Goal: Navigation & Orientation: Understand site structure

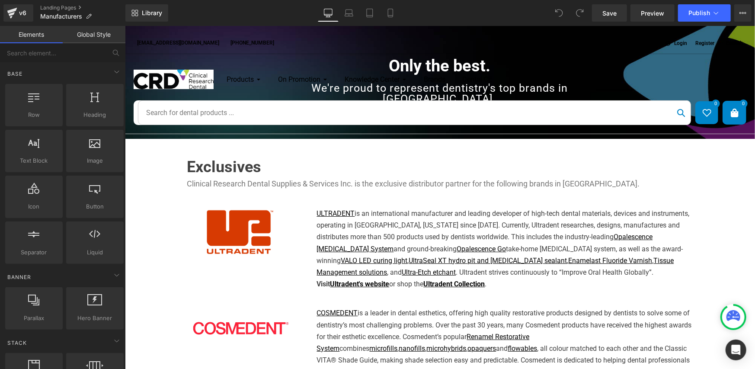
click at [94, 33] on link "Global Style" at bounding box center [94, 34] width 63 height 17
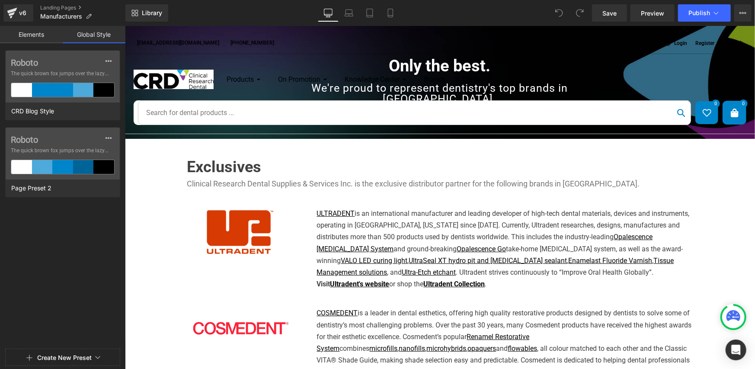
click at [268, 48] on div "[EMAIL_ADDRESS][DOMAIN_NAME] [PHONE_NUMBER] Login Register English English [DEM…" at bounding box center [440, 40] width 630 height 28
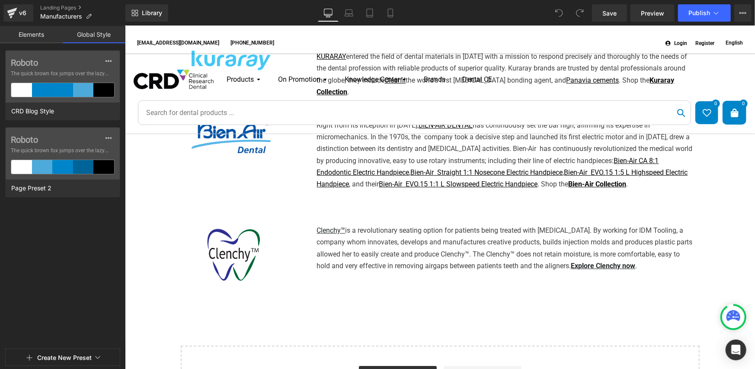
scroll to position [2158, 0]
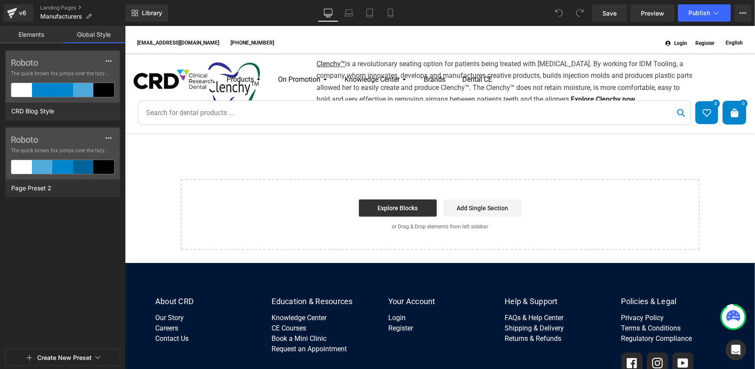
drag, startPoint x: 404, startPoint y: 295, endPoint x: 387, endPoint y: 297, distance: 17.4
click at [387, 297] on div "About CRD Our Story Careers Contact Us Education & Resources Knowledge Center C…" at bounding box center [439, 350] width 583 height 107
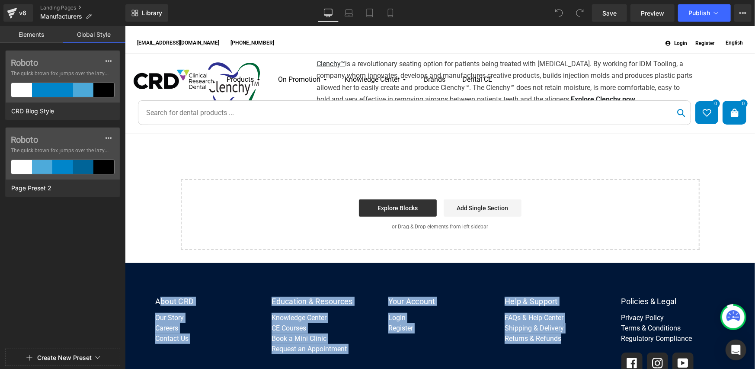
drag, startPoint x: 160, startPoint y: 228, endPoint x: 562, endPoint y: 292, distance: 407.7
click at [562, 297] on div "About CRD Our Story Careers Contact Us Education & Resources Knowledge Center C…" at bounding box center [439, 350] width 583 height 107
click at [548, 314] on div "About CRD Our Story Careers Contact Us Education & Resources Knowledge Center C…" at bounding box center [439, 350] width 583 height 107
click at [196, 297] on div "About CRD Our Story Careers Contact Us" at bounding box center [206, 320] width 116 height 47
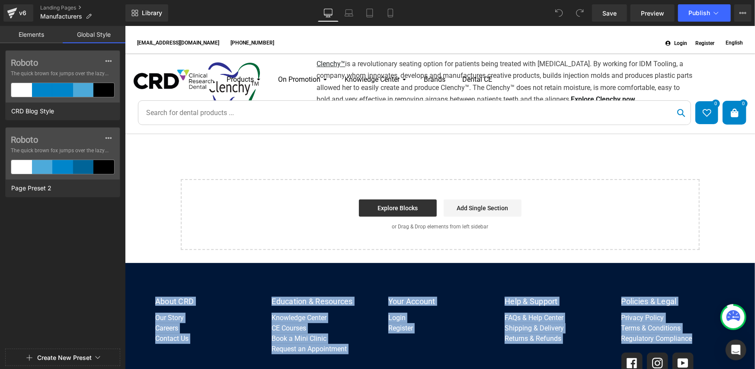
drag, startPoint x: 155, startPoint y: 230, endPoint x: 698, endPoint y: 272, distance: 544.4
click at [698, 297] on div "About CRD Our Story Careers Contact Us Education & Resources Knowledge Center C…" at bounding box center [439, 350] width 583 height 107
copy div "About CRD Our Story Careers Contact Us Education & Resources Knowledge Center C…"
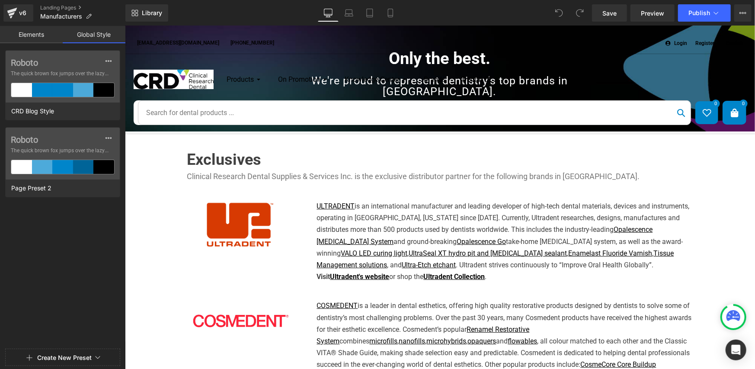
scroll to position [0, 0]
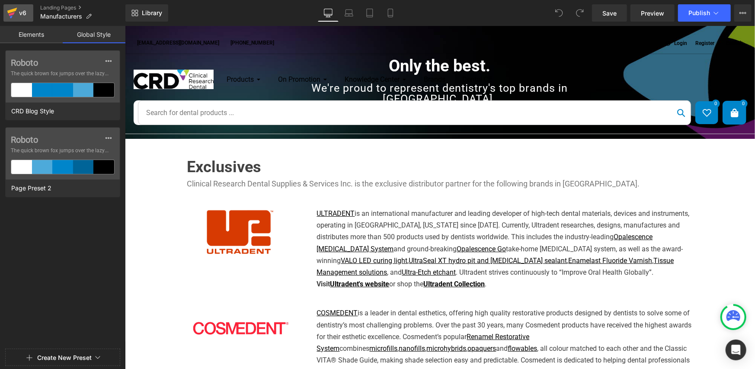
click at [18, 11] on div "v6" at bounding box center [22, 12] width 11 height 11
